Goal: Communication & Community: Answer question/provide support

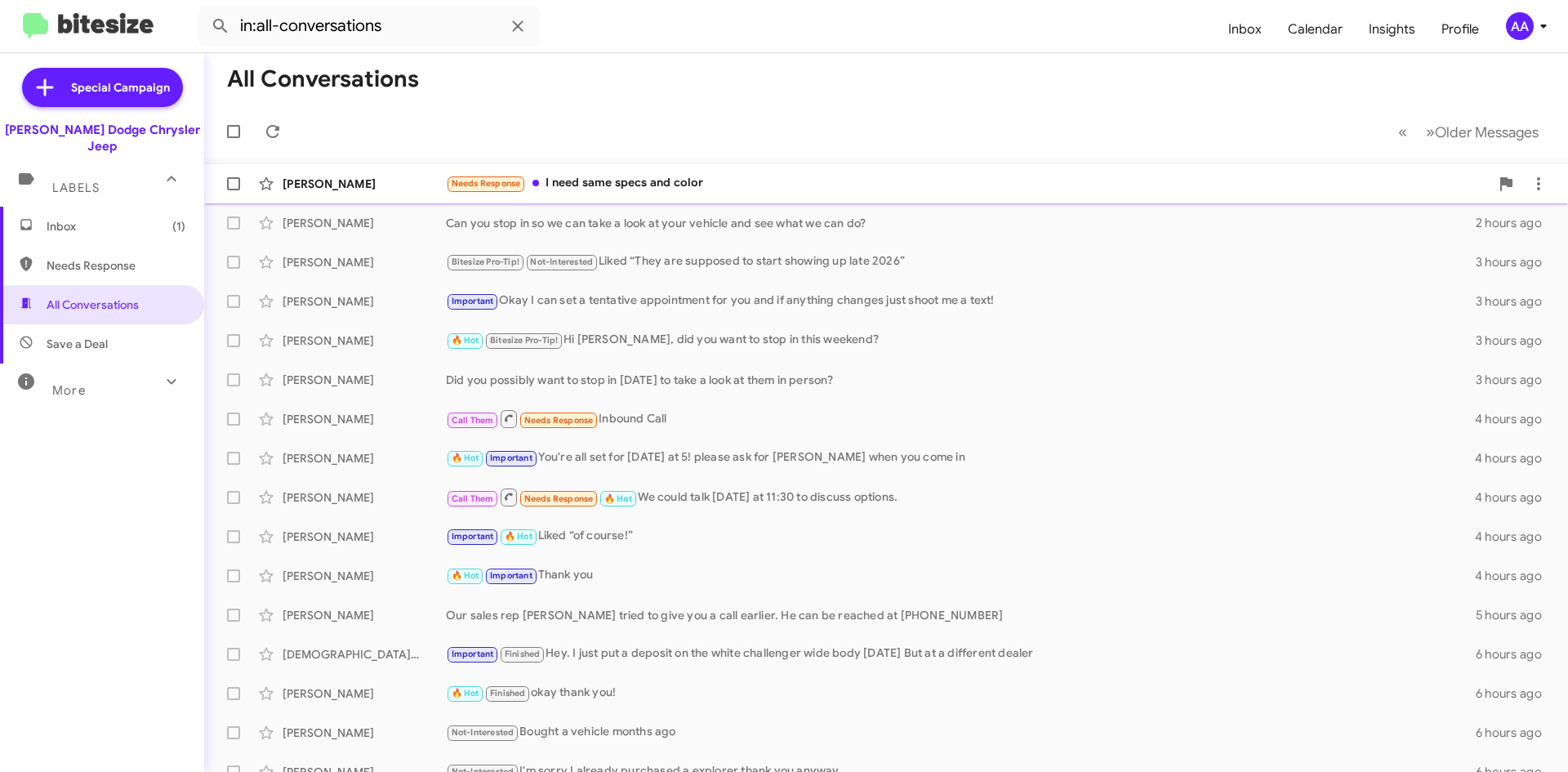
click at [689, 178] on div "Needs Response I need same specs and color" at bounding box center [968, 183] width 1044 height 18
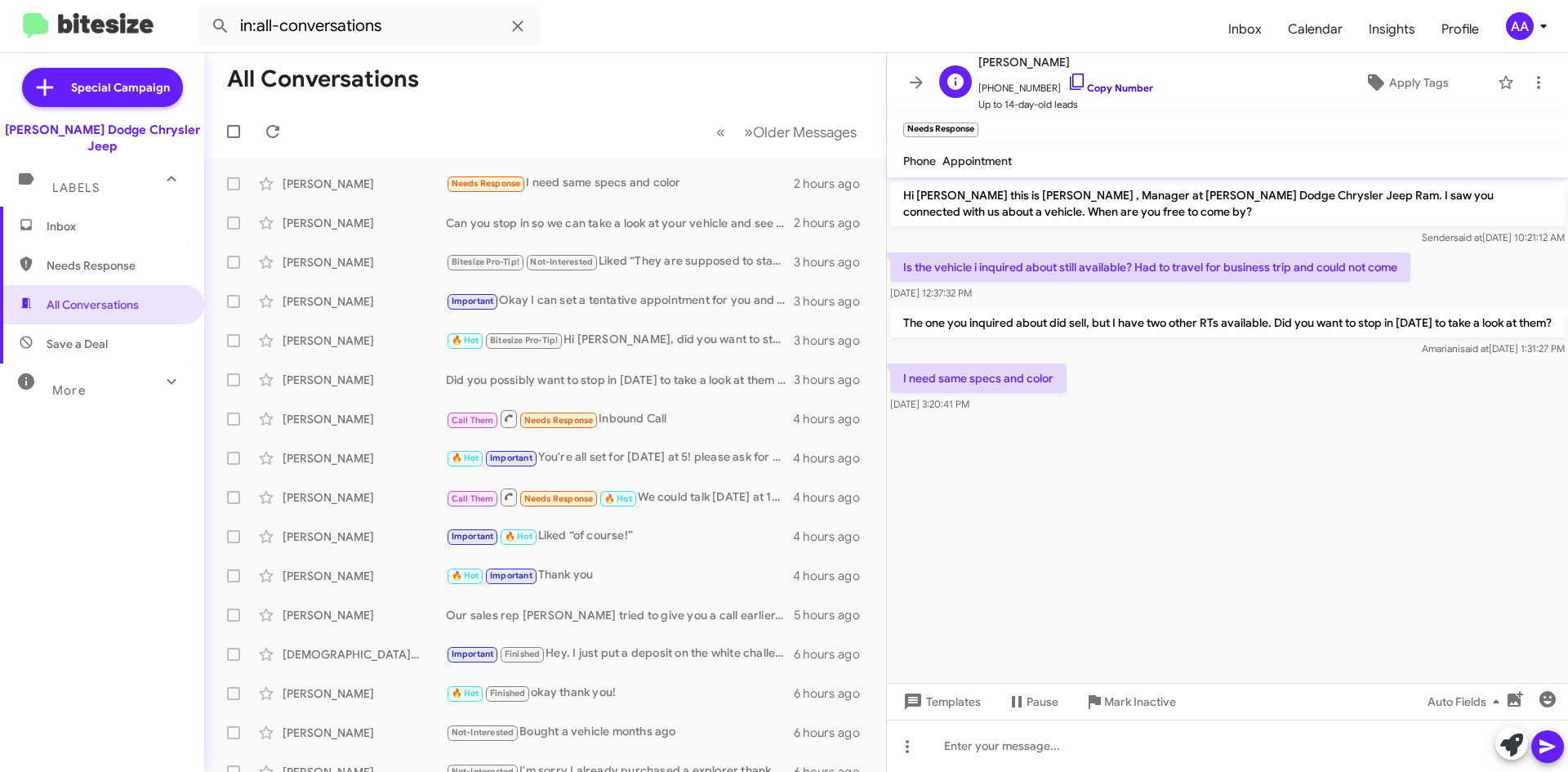
click at [1094, 89] on link "Copy Number" at bounding box center [1111, 88] width 86 height 12
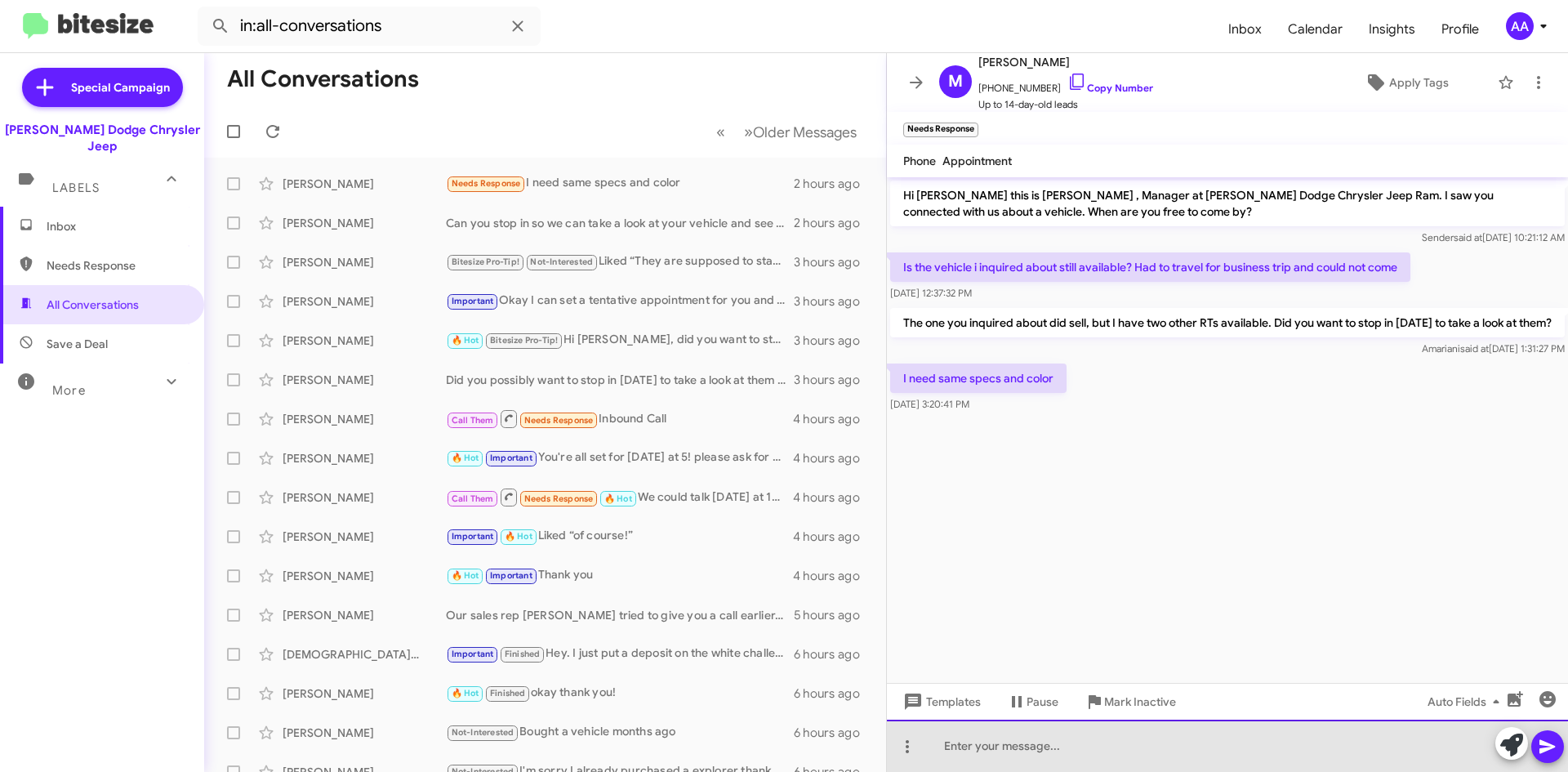
click at [1070, 753] on div at bounding box center [1228, 746] width 682 height 53
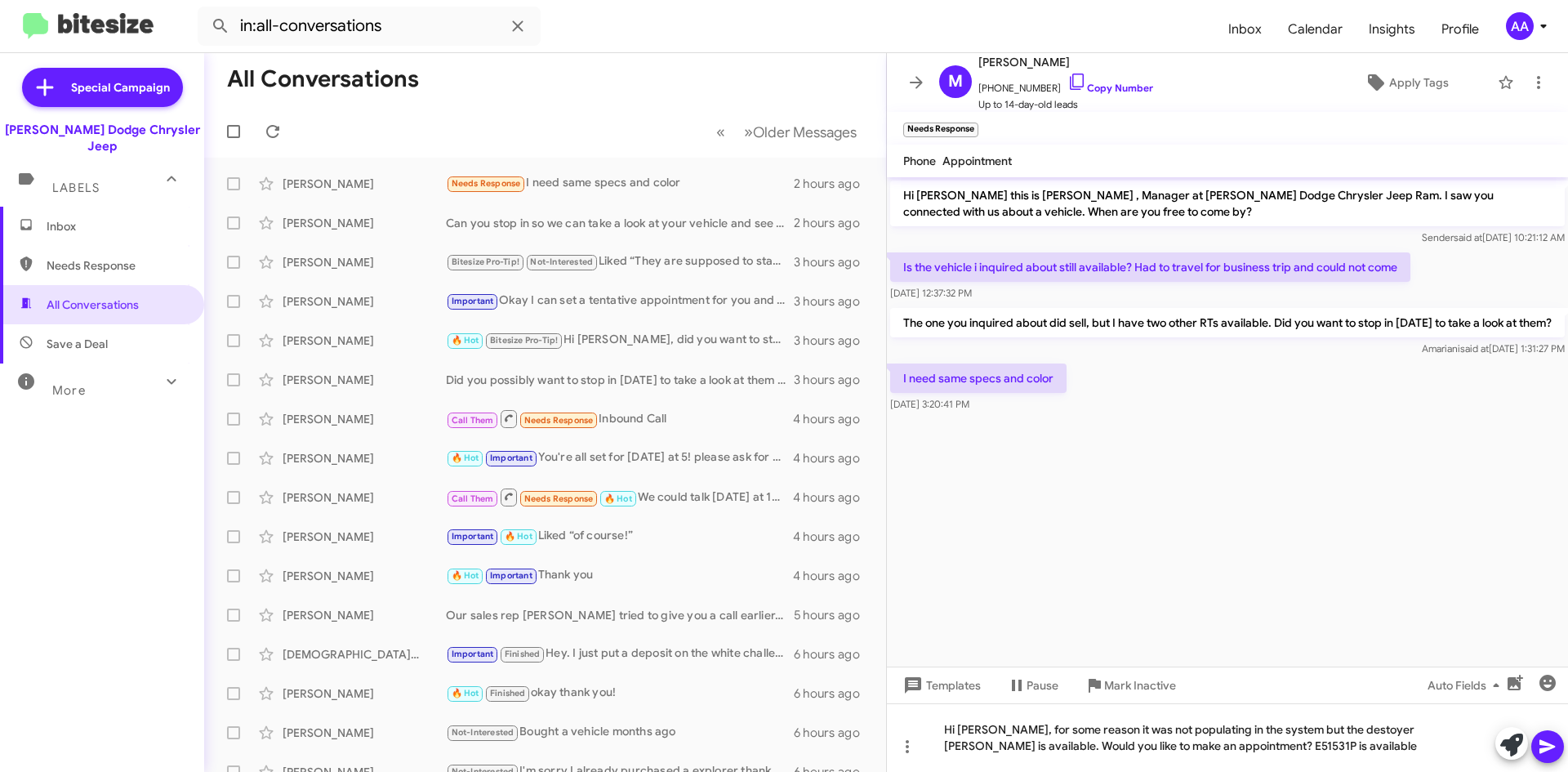
click at [1551, 740] on icon at bounding box center [1548, 747] width 19 height 19
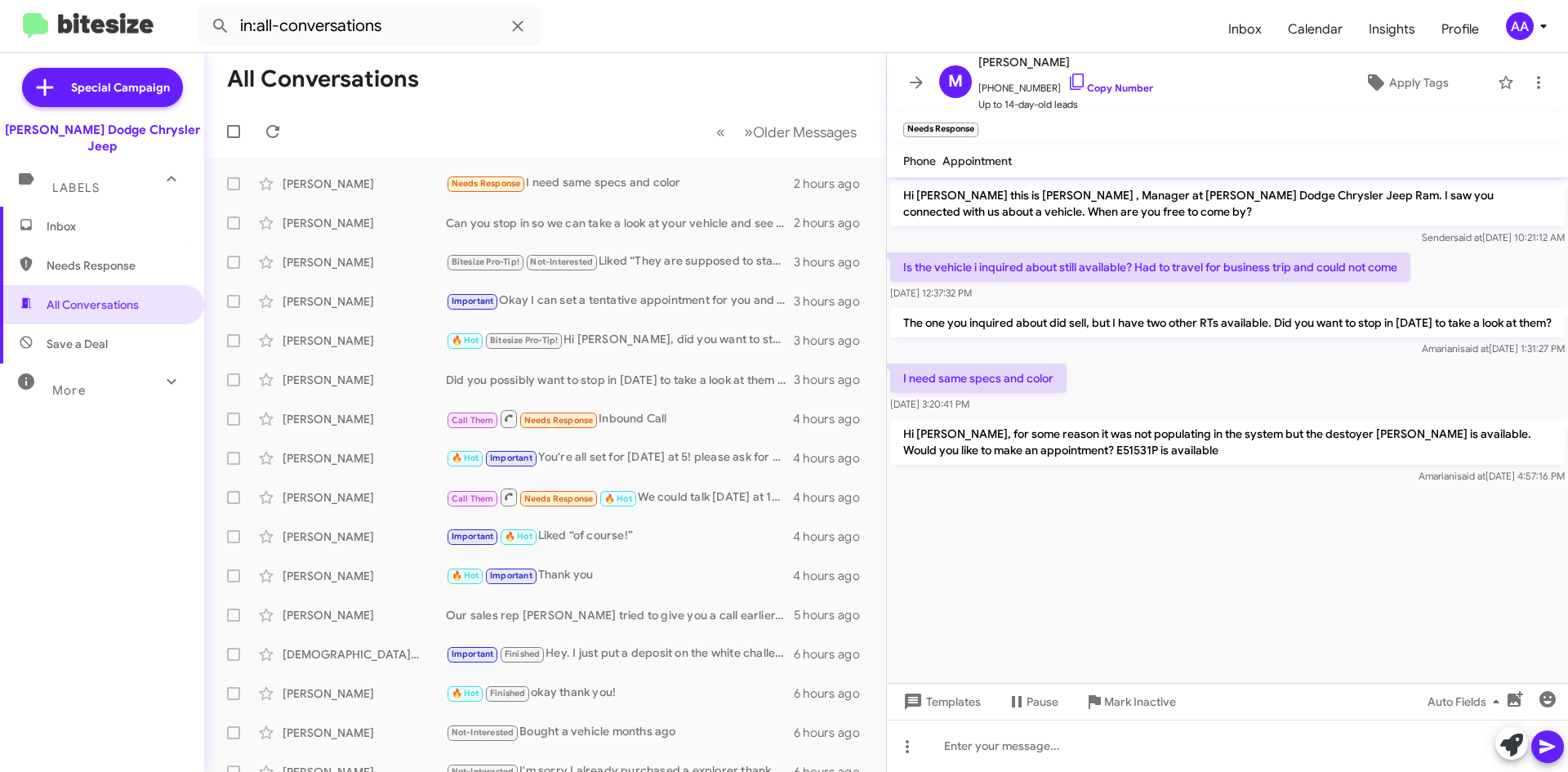
click at [1090, 574] on cdk-virtual-scroll-viewport "Hi [PERSON_NAME] this is [PERSON_NAME] , Manager at [PERSON_NAME] Dodge Chrysle…" at bounding box center [1228, 429] width 682 height 506
click at [908, 81] on icon at bounding box center [916, 82] width 19 height 19
